Goal: Task Accomplishment & Management: Manage account settings

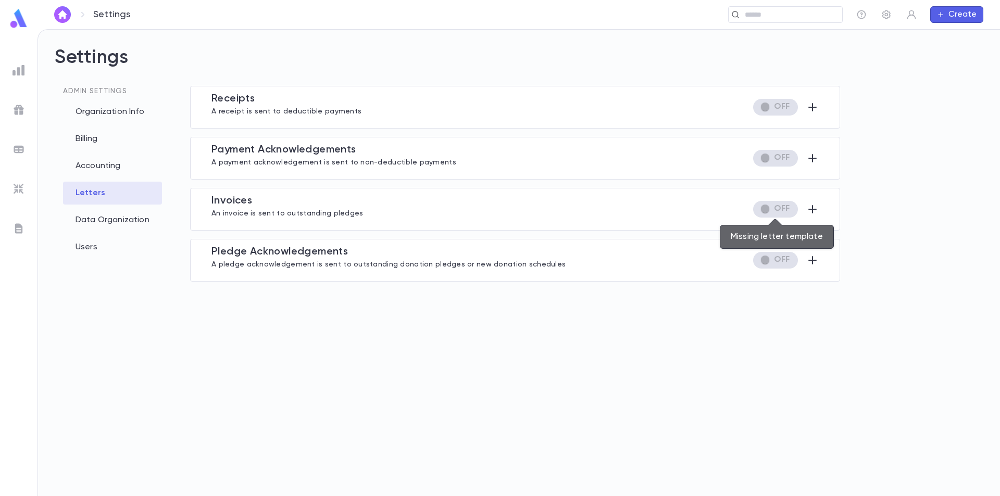
click at [761, 209] on span "Missing letter template" at bounding box center [775, 209] width 45 height 17
click at [812, 211] on icon "button" at bounding box center [812, 209] width 12 height 12
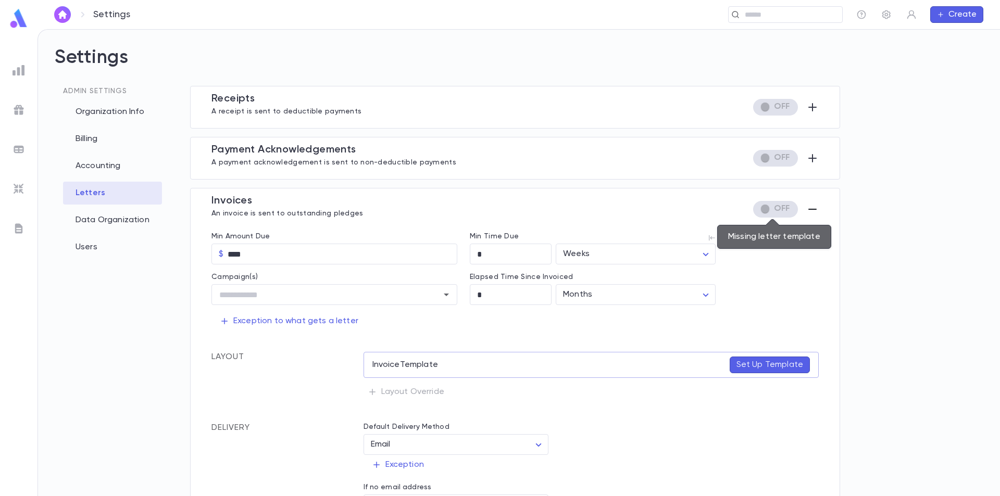
click at [762, 208] on span "Missing letter template" at bounding box center [775, 209] width 45 height 17
click at [314, 254] on input "****" at bounding box center [343, 254] width 230 height 20
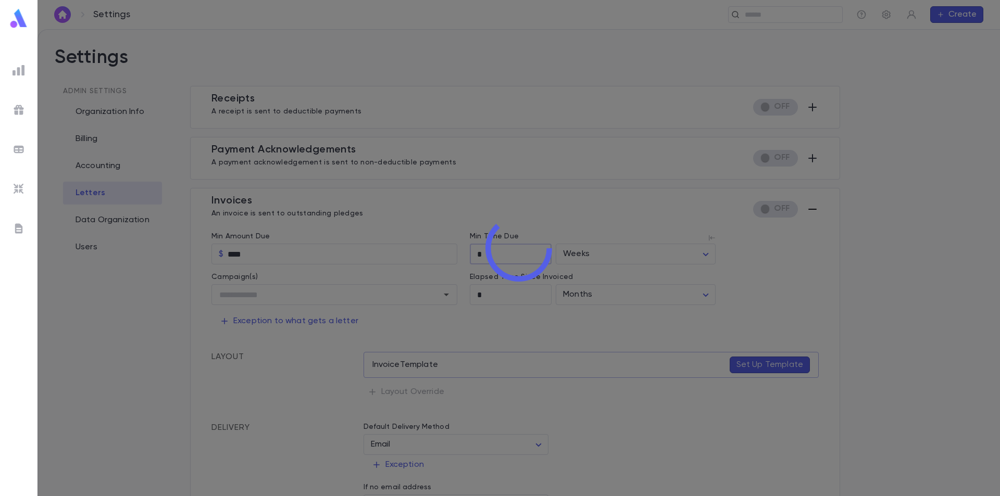
click at [509, 261] on div "Settings ​ Create Settings Admin Settings Organization Info Billing Accounting …" at bounding box center [500, 262] width 1000 height 467
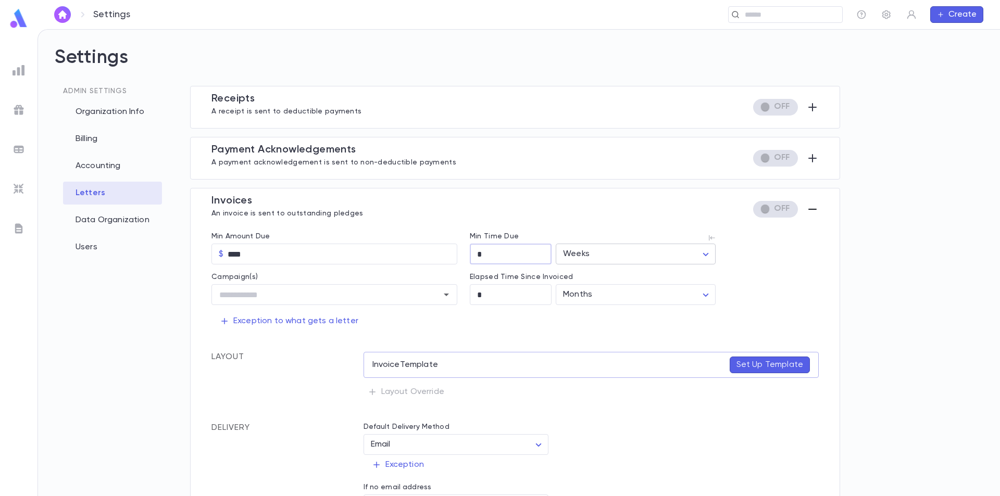
click at [678, 261] on div "Settings ​ Create Settings Admin Settings Organization Info Billing Accounting …" at bounding box center [500, 262] width 1000 height 467
click at [623, 232] on div at bounding box center [500, 248] width 1000 height 496
click at [312, 299] on input "text" at bounding box center [326, 295] width 221 height 20
click at [311, 297] on input "text" at bounding box center [326, 295] width 221 height 20
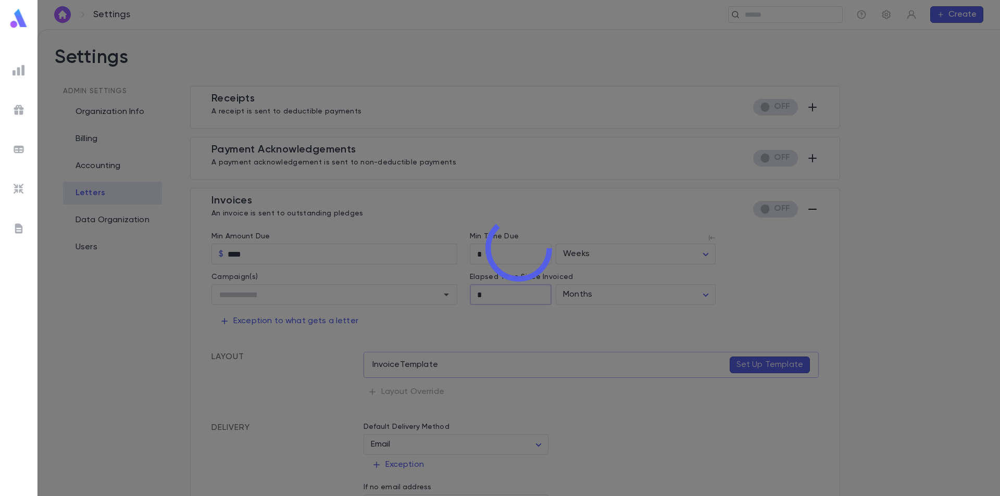
click at [502, 299] on div "Settings ​ Create Settings Admin Settings Organization Info Billing Accounting …" at bounding box center [500, 262] width 1000 height 467
click at [618, 298] on div "Settings ​ Create Settings Admin Settings Organization Info Billing Accounting …" at bounding box center [500, 262] width 1000 height 467
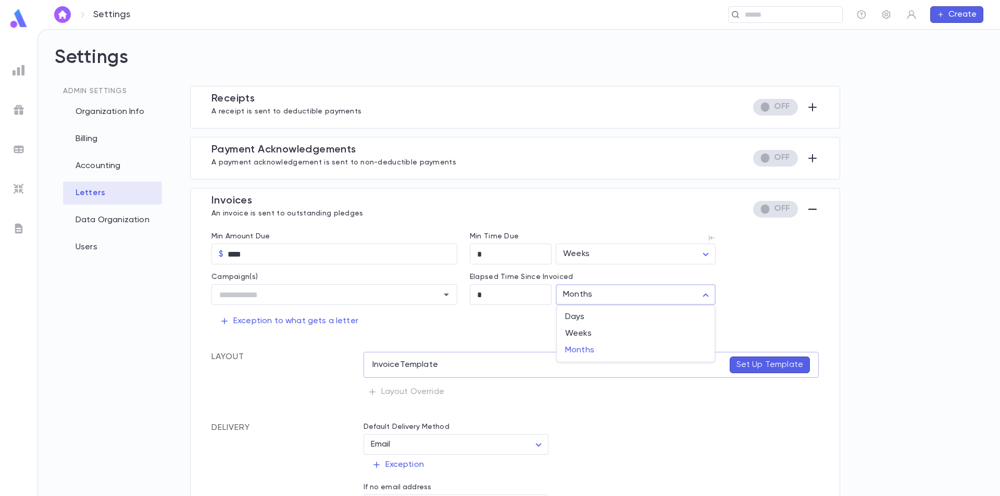
click at [618, 298] on div at bounding box center [500, 248] width 1000 height 496
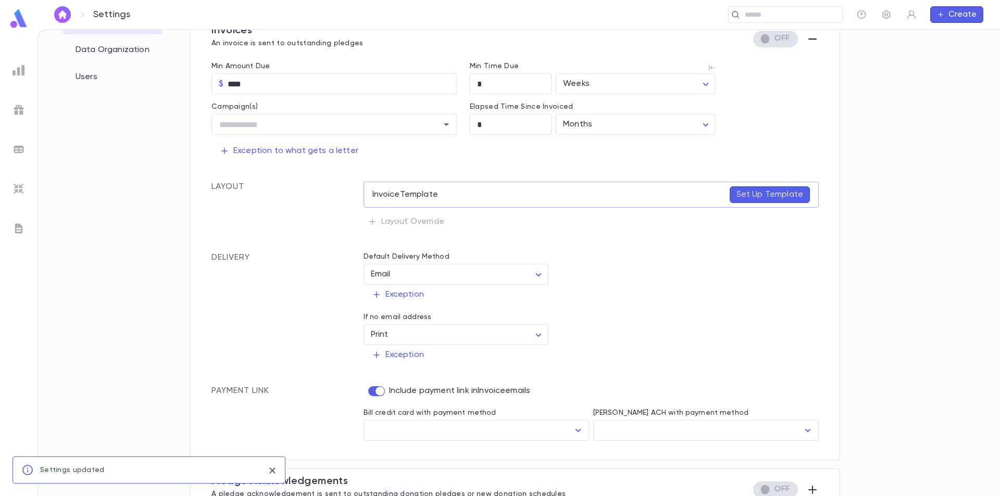
scroll to position [186, 0]
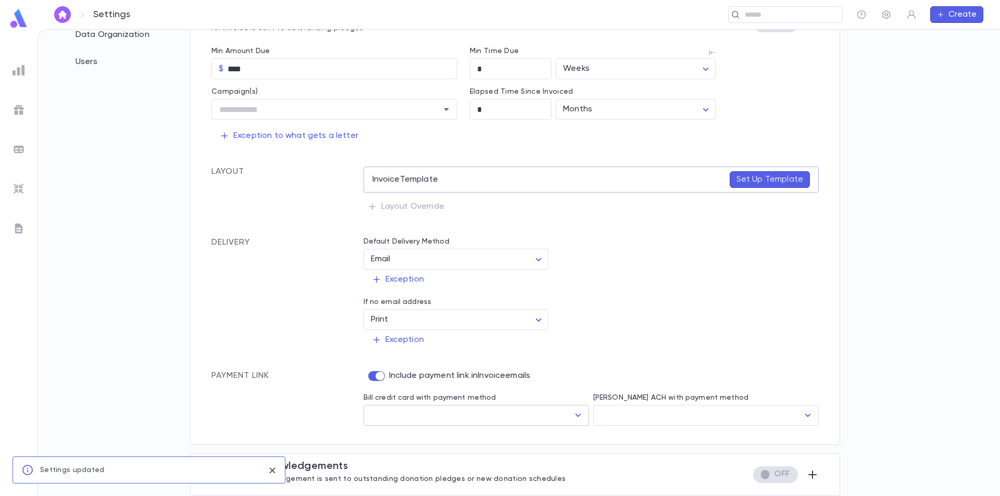
click at [411, 410] on input "Bill credit card with payment method" at bounding box center [468, 416] width 201 height 20
click at [411, 409] on input "Bill credit card with payment method" at bounding box center [468, 416] width 201 height 20
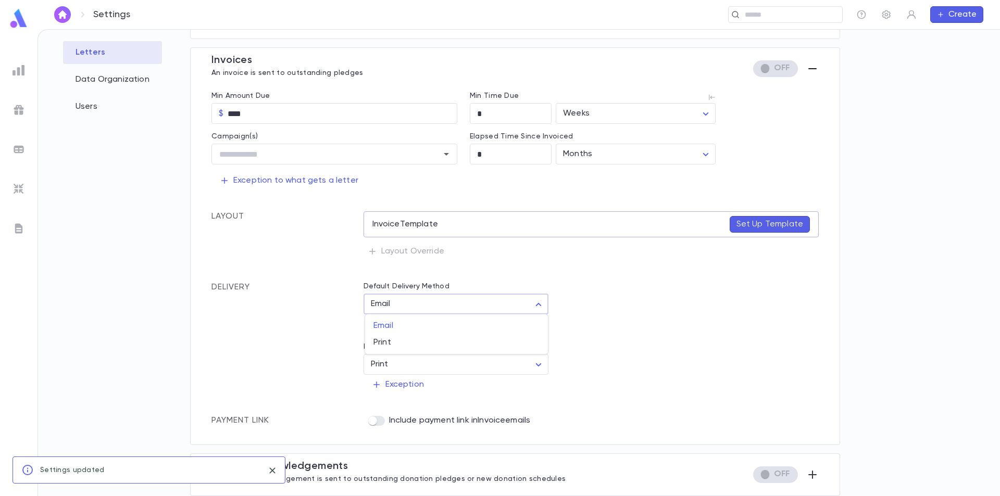
click at [444, 305] on body "Settings ​ Create Settings Admin Settings Organization Info Billing Accounting …" at bounding box center [500, 262] width 1000 height 467
click at [444, 305] on div at bounding box center [500, 248] width 1000 height 496
click at [418, 324] on p "Exception" at bounding box center [398, 324] width 52 height 10
click at [322, 322] on div at bounding box center [500, 248] width 1000 height 496
click at [409, 364] on body "Settings ​ Create Settings Admin Settings Organization Info Billing Accounting …" at bounding box center [500, 262] width 1000 height 467
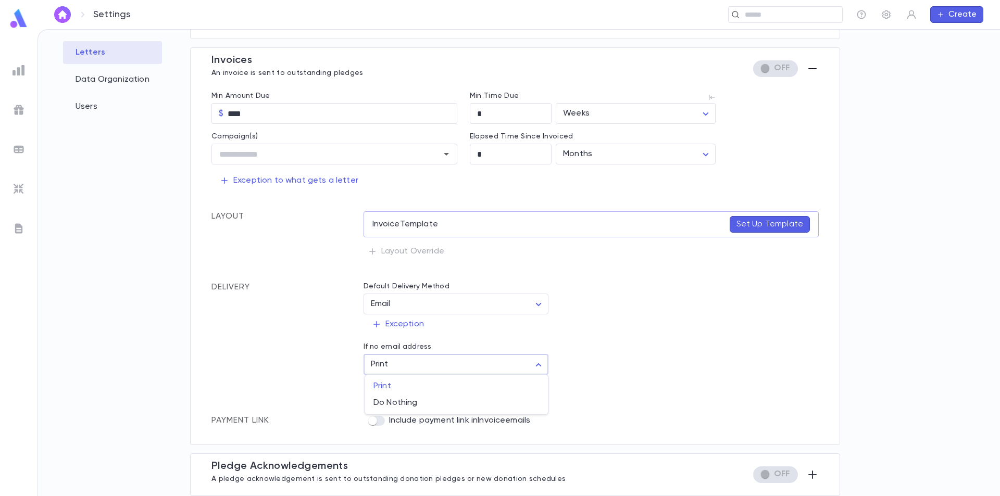
click at [409, 364] on div at bounding box center [500, 248] width 1000 height 496
click at [748, 226] on p "Set Up Template" at bounding box center [769, 224] width 67 height 10
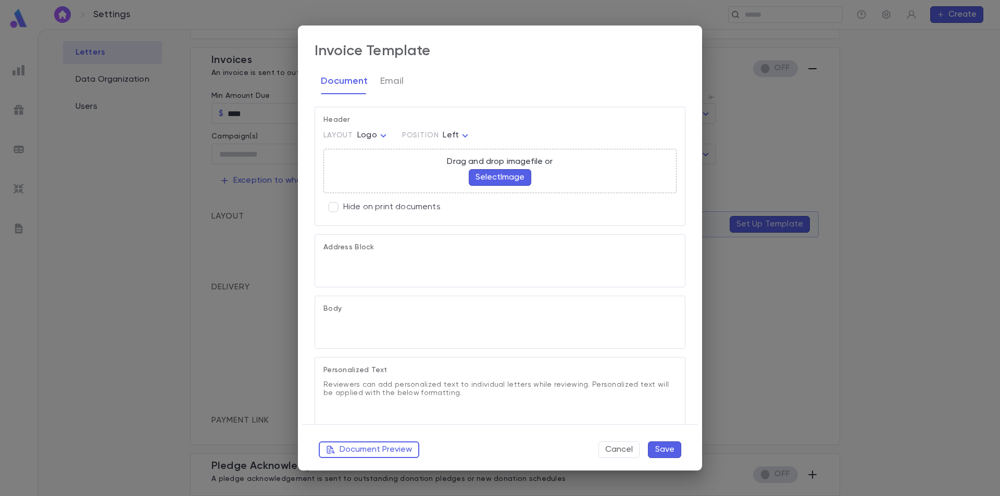
type textarea "**********"
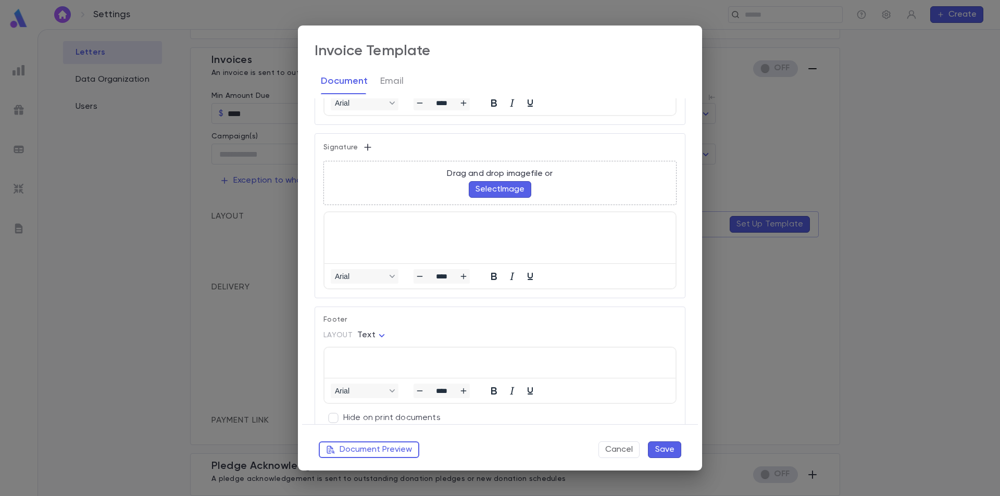
scroll to position [637, 0]
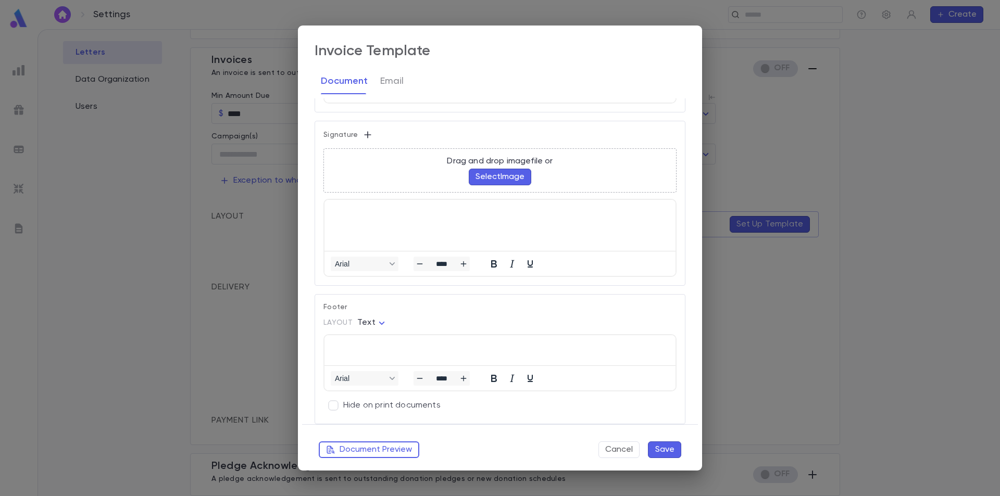
click at [742, 305] on div "**********" at bounding box center [500, 248] width 1000 height 496
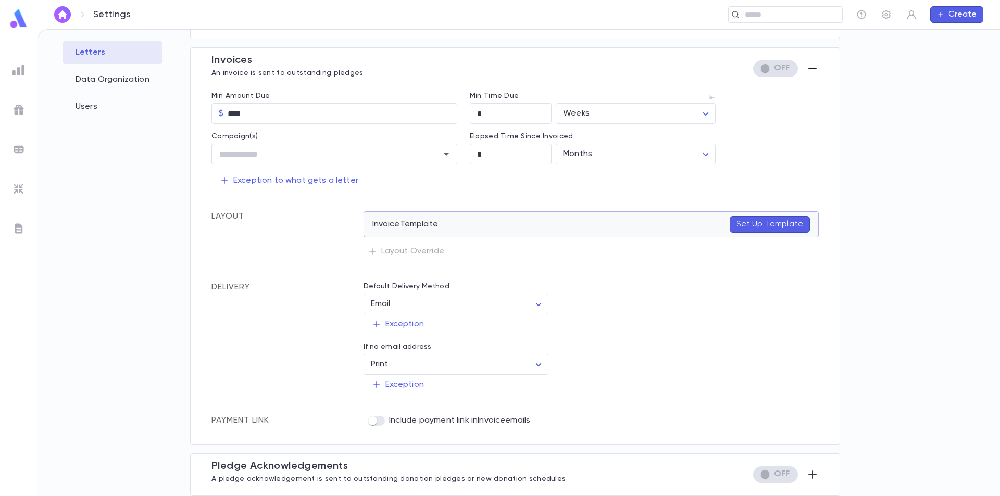
click at [740, 228] on p "Set Up Template" at bounding box center [769, 224] width 67 height 10
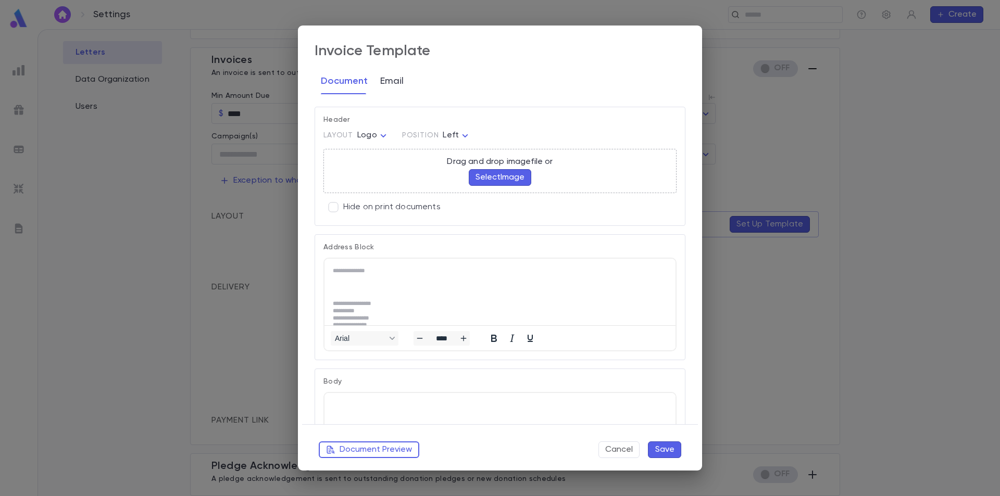
scroll to position [0, 0]
click at [392, 85] on button "Email" at bounding box center [391, 81] width 23 height 26
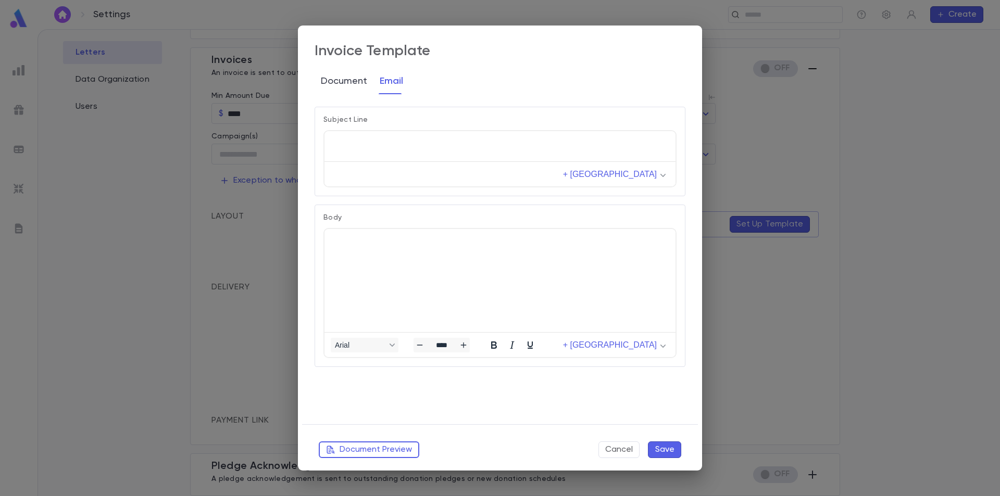
drag, startPoint x: 333, startPoint y: 81, endPoint x: 353, endPoint y: 89, distance: 22.0
click at [334, 81] on button "Document" at bounding box center [344, 81] width 46 height 26
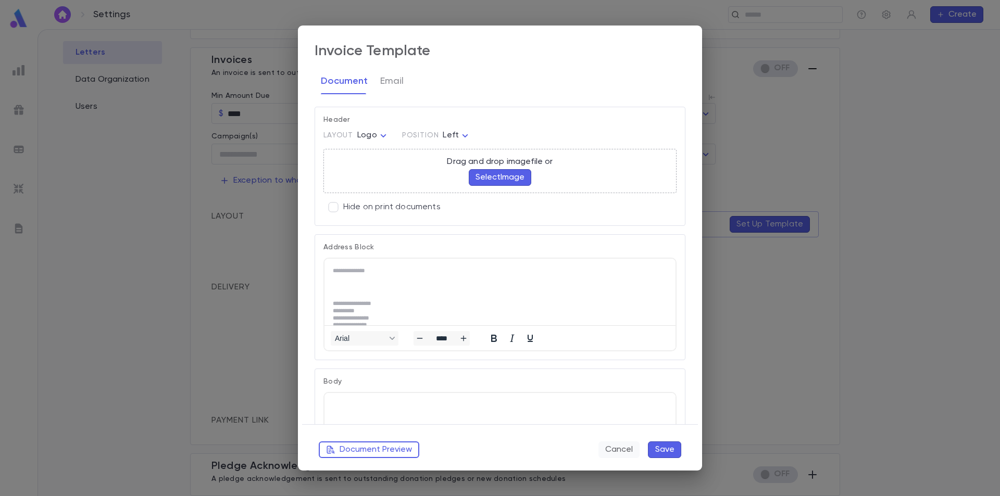
click at [623, 452] on button "Cancel" at bounding box center [618, 450] width 41 height 17
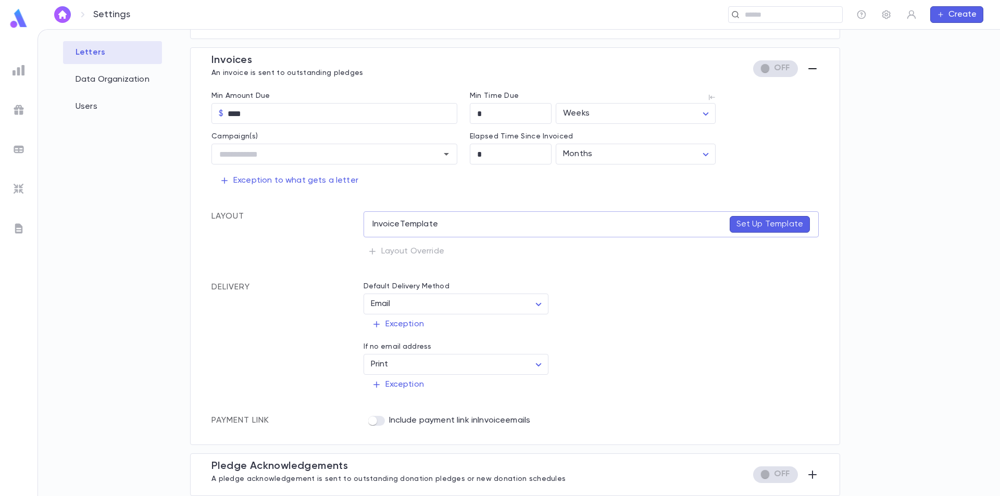
click at [890, 80] on div "Admin Settings Organization Info Billing Accounting Letters Data Organization U…" at bounding box center [519, 170] width 929 height 450
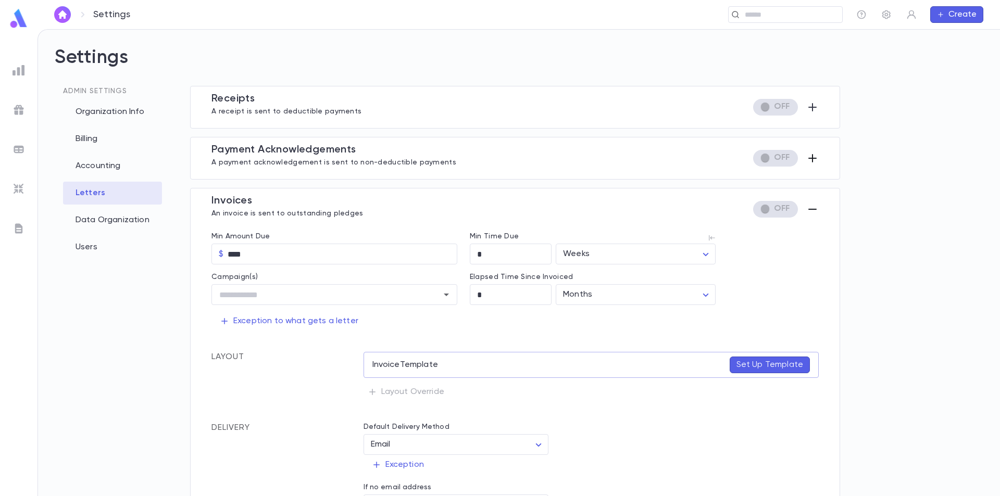
click at [809, 155] on icon "button" at bounding box center [812, 158] width 12 height 12
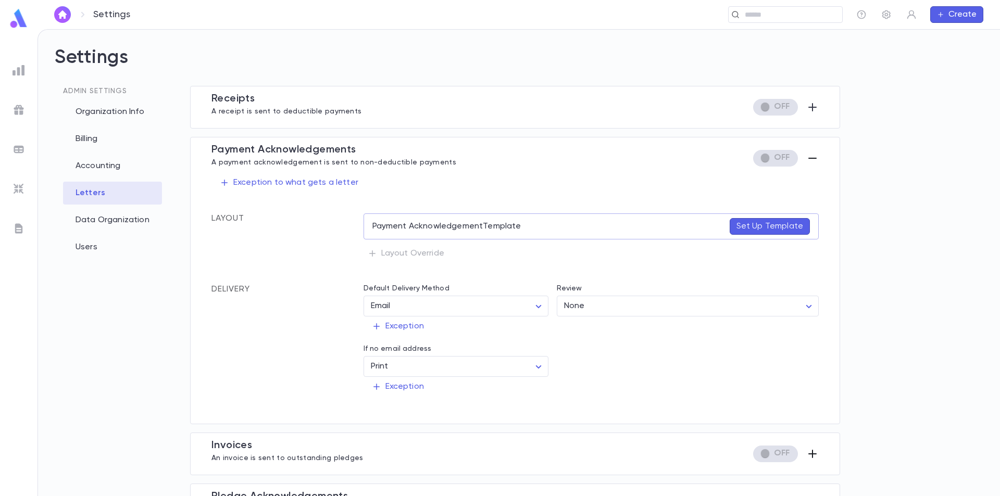
click at [812, 158] on icon "button" at bounding box center [812, 158] width 8 height 1
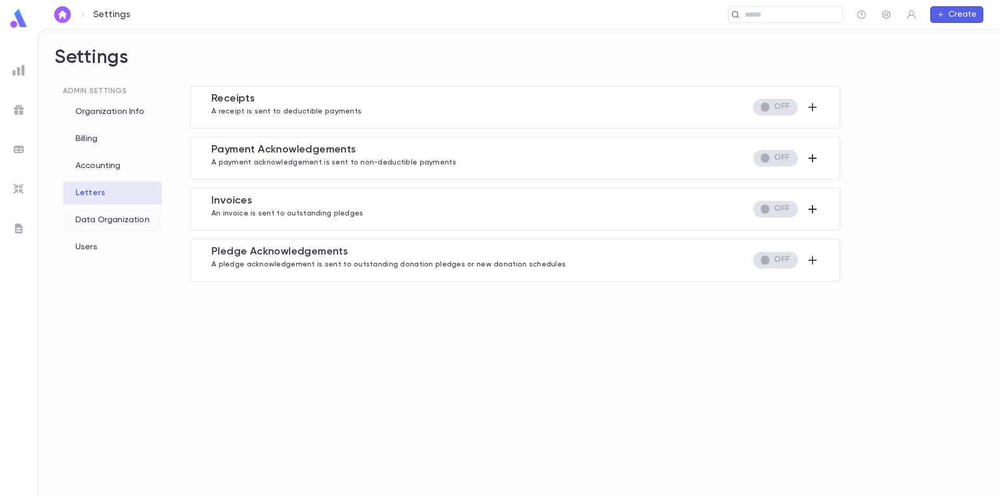
click at [109, 222] on div "Data Organization" at bounding box center [112, 220] width 99 height 23
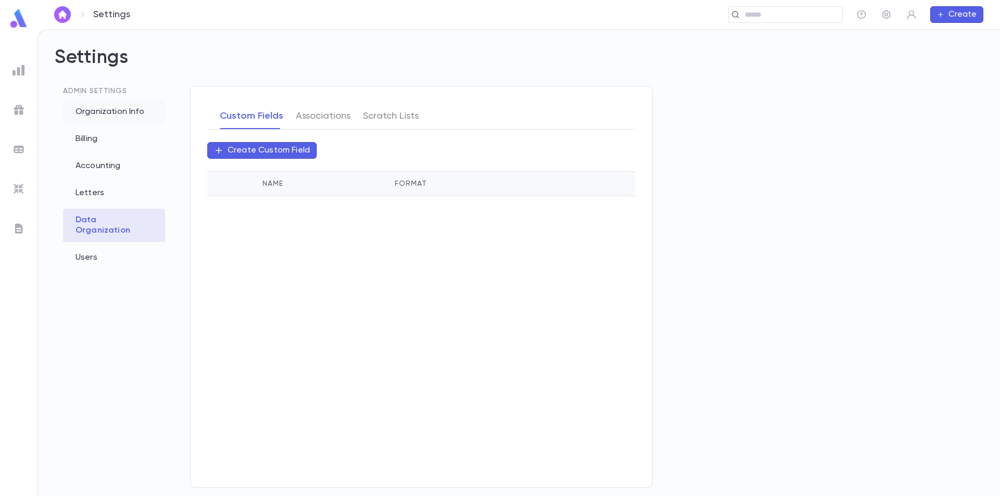
click at [114, 113] on div "Organization Info" at bounding box center [114, 112] width 102 height 23
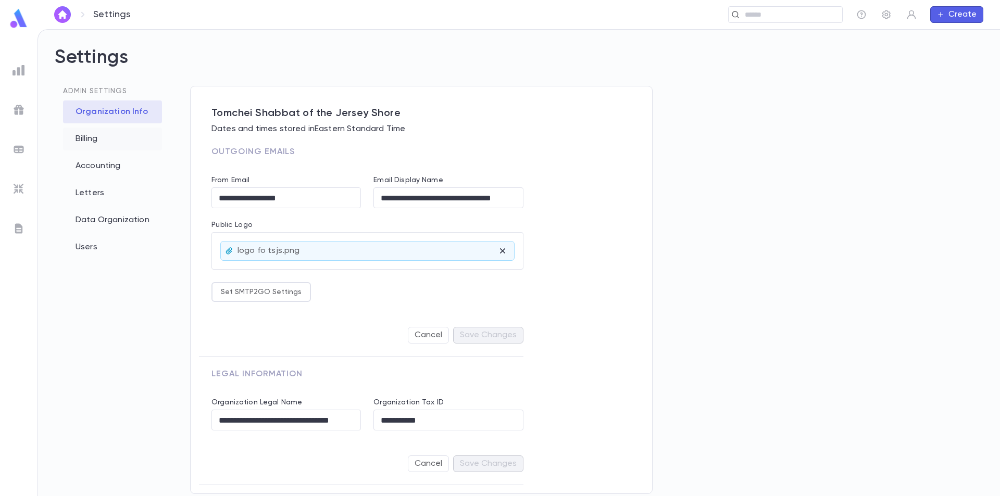
click at [94, 141] on div "Billing" at bounding box center [112, 139] width 99 height 23
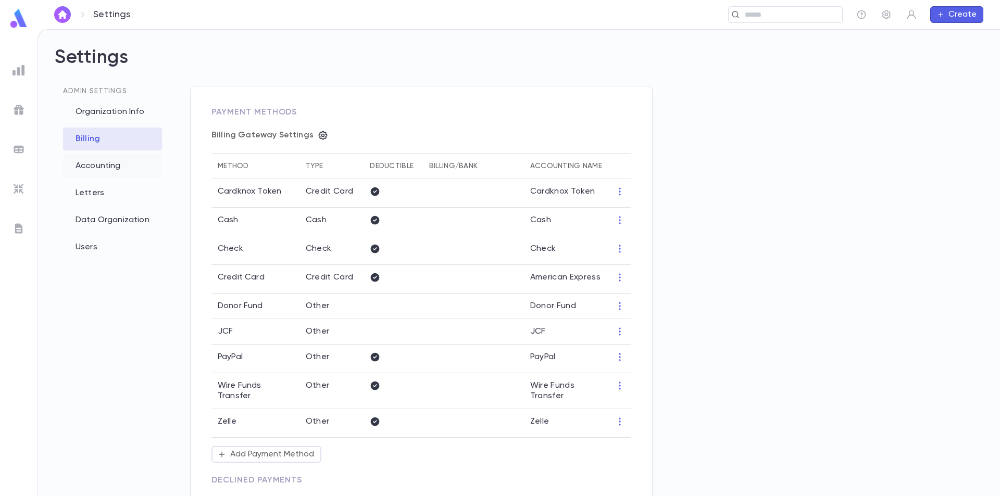
click at [92, 174] on div "Accounting" at bounding box center [112, 166] width 99 height 23
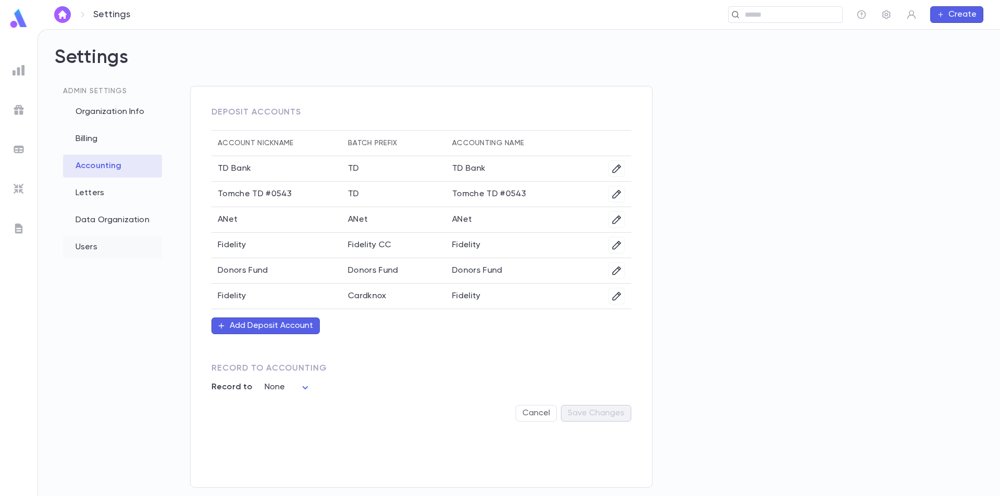
click at [94, 249] on div "Users" at bounding box center [112, 247] width 99 height 23
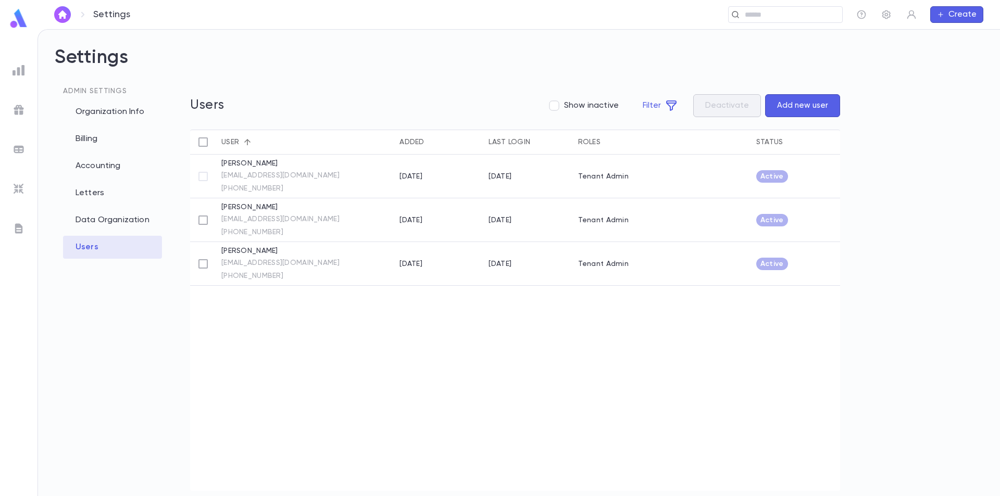
click at [12, 81] on ul at bounding box center [18, 277] width 37 height 440
click at [18, 67] on img at bounding box center [18, 70] width 12 height 12
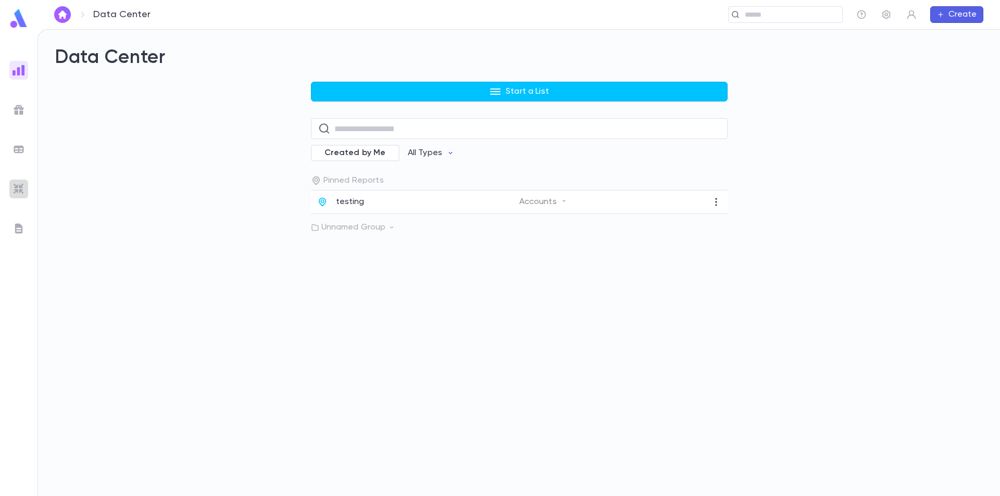
click at [21, 192] on img at bounding box center [18, 189] width 12 height 12
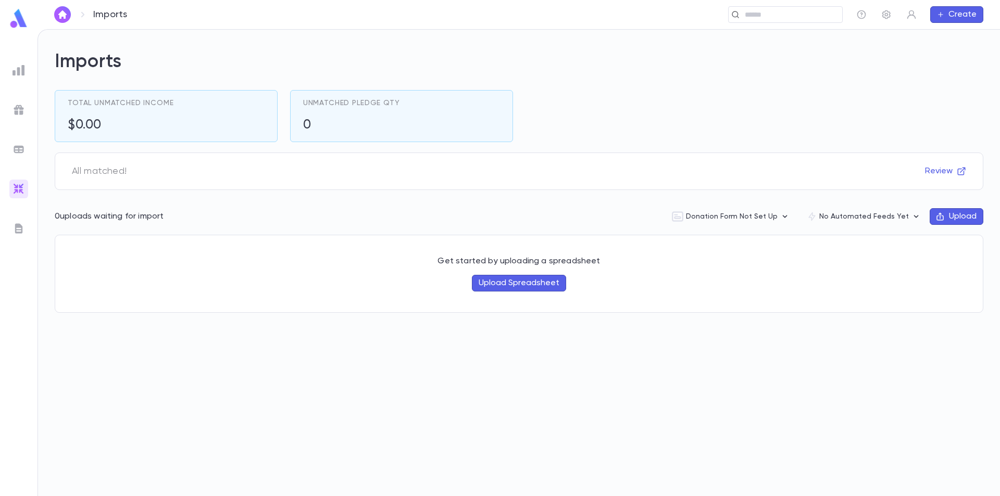
click at [17, 230] on img at bounding box center [18, 228] width 12 height 12
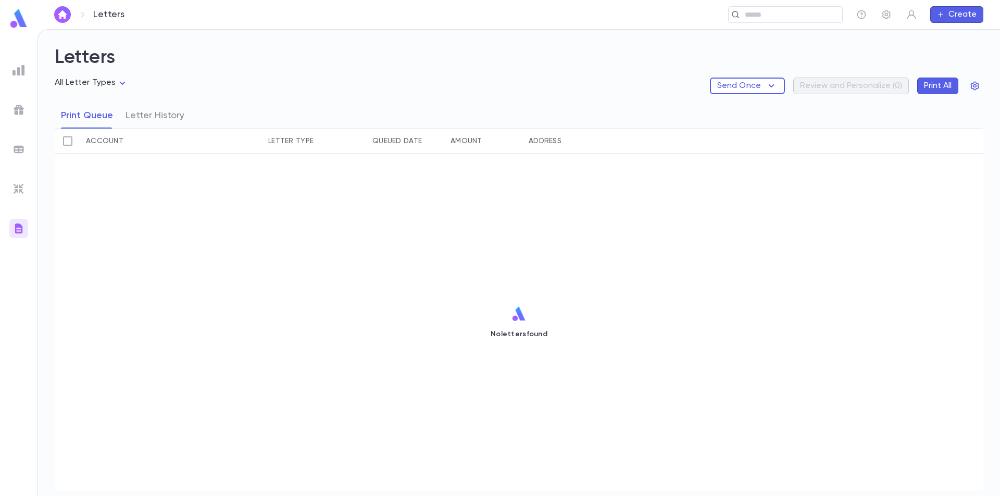
click at [23, 71] on img at bounding box center [18, 70] width 12 height 12
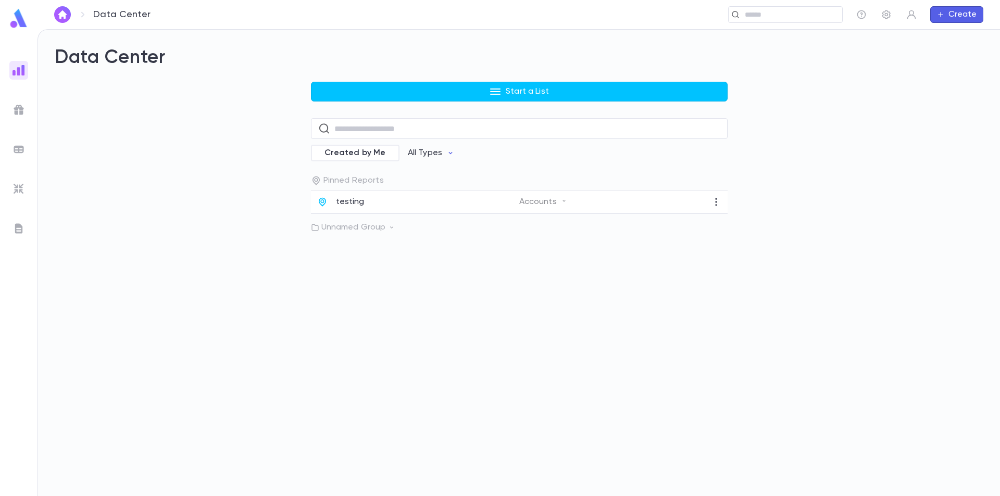
click at [23, 107] on img at bounding box center [18, 110] width 12 height 12
